Goal: Check status: Check status

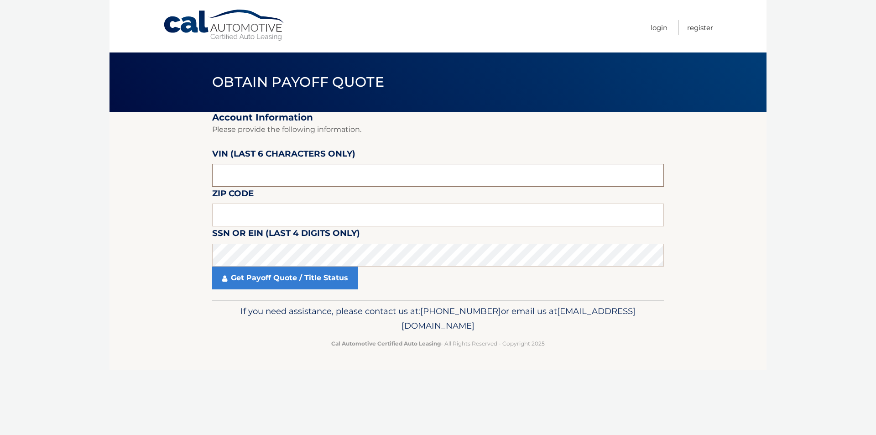
click at [310, 170] on input "text" at bounding box center [438, 175] width 452 height 23
paste input "701848"
type input "701848"
click at [94, 276] on body "Cal Automotive Menu Login Register Obtain Payoff Quote" at bounding box center [438, 217] width 876 height 435
click at [317, 209] on input "text" at bounding box center [438, 215] width 452 height 23
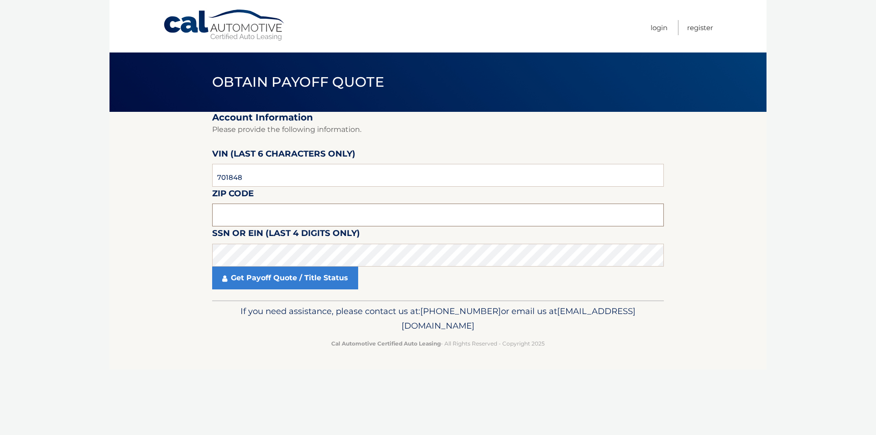
paste input "15071"
type input "15071"
drag, startPoint x: 230, startPoint y: 392, endPoint x: 258, endPoint y: 291, distance: 105.2
click at [228, 381] on div "Cal Automotive Menu Login Register Obtain Payoff Quote ×" at bounding box center [438, 217] width 657 height 435
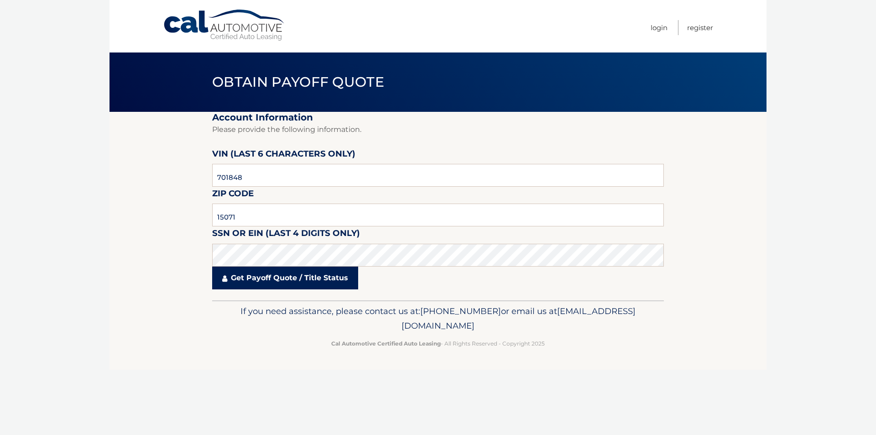
click at [266, 278] on link "Get Payoff Quote / Title Status" at bounding box center [285, 277] width 146 height 23
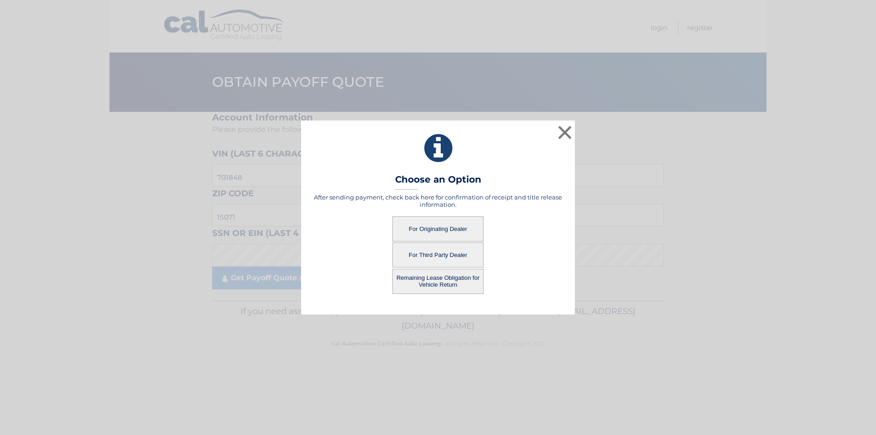
click at [444, 234] on button "For Originating Dealer" at bounding box center [437, 228] width 91 height 25
drag, startPoint x: 506, startPoint y: 225, endPoint x: 483, endPoint y: 229, distance: 23.2
click at [506, 225] on div "For Originating Dealer" at bounding box center [438, 228] width 251 height 25
click at [461, 229] on button "For Originating Dealer" at bounding box center [437, 228] width 91 height 25
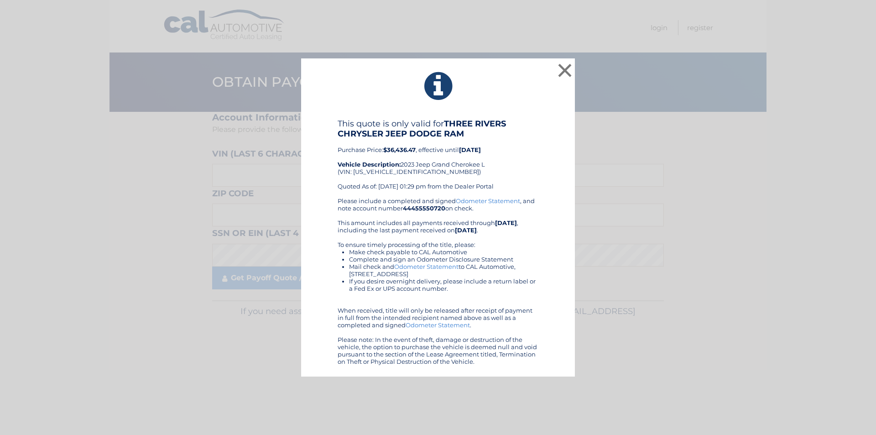
click at [383, 173] on div "This quote is only valid for THREE RIVERS CHRYSLER JEEP DODGE RAM Purchase Pric…" at bounding box center [438, 158] width 201 height 78
copy div "1C4RJKBG5P8701848"
drag, startPoint x: 1, startPoint y: 186, endPoint x: 194, endPoint y: 122, distance: 203.3
click at [2, 187] on div "× This quote is only valid for THREE RIVERS CHRYSLER JEEP DODGE RAM Purchase Pr…" at bounding box center [438, 217] width 876 height 435
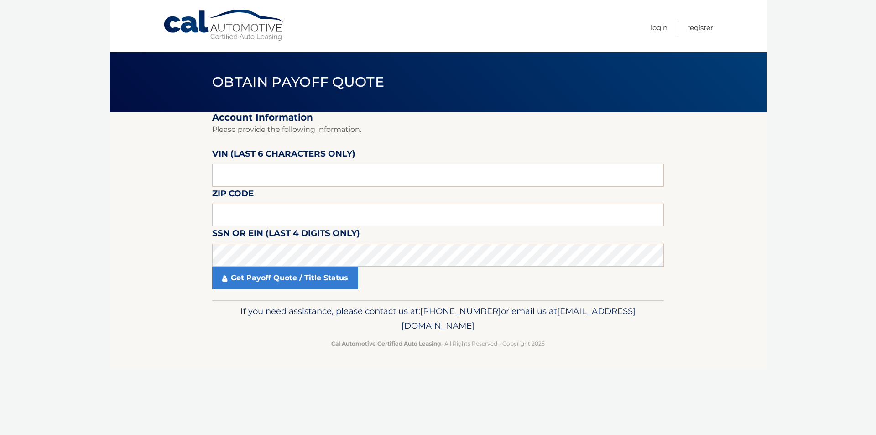
drag, startPoint x: 281, startPoint y: 227, endPoint x: 286, endPoint y: 215, distance: 12.7
click at [285, 219] on fieldset "Account Information Please provide the following information. VIN (last 6 chara…" at bounding box center [438, 206] width 452 height 188
click at [286, 215] on input "text" at bounding box center [438, 215] width 452 height 23
type input "15102"
click at [273, 184] on input "text" at bounding box center [438, 175] width 452 height 23
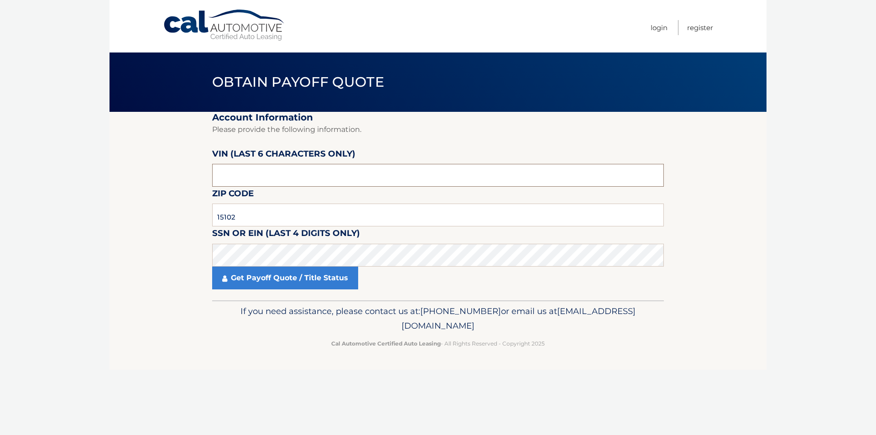
paste input "565556"
type input "565556"
click at [286, 276] on link "Get Payoff Quote / Title Status" at bounding box center [285, 277] width 146 height 23
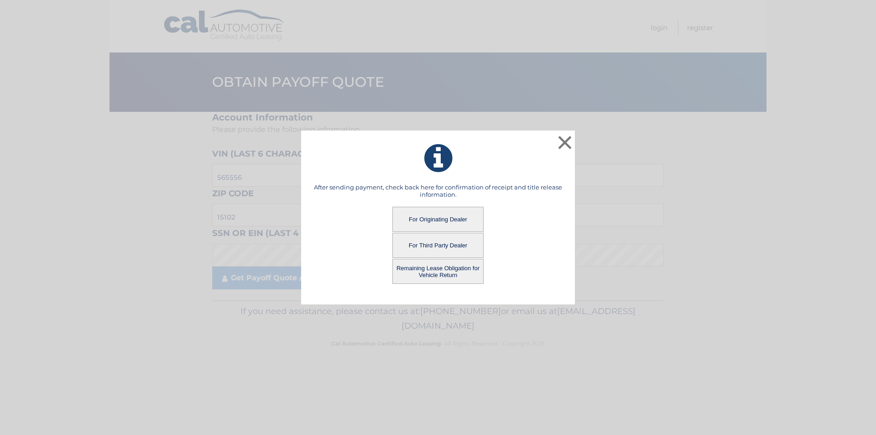
click at [431, 221] on button "For Originating Dealer" at bounding box center [437, 219] width 91 height 25
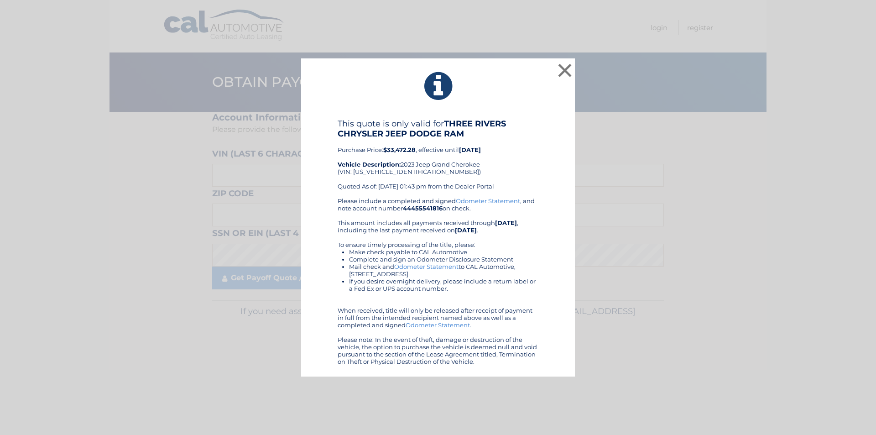
click at [398, 173] on div "This quote is only valid for THREE RIVERS CHRYSLER JEEP DODGE RAM Purchase Pric…" at bounding box center [438, 158] width 201 height 78
copy div "[US_VEHICLE_IDENTIFICATION_NUMBER]"
